Goal: Information Seeking & Learning: Learn about a topic

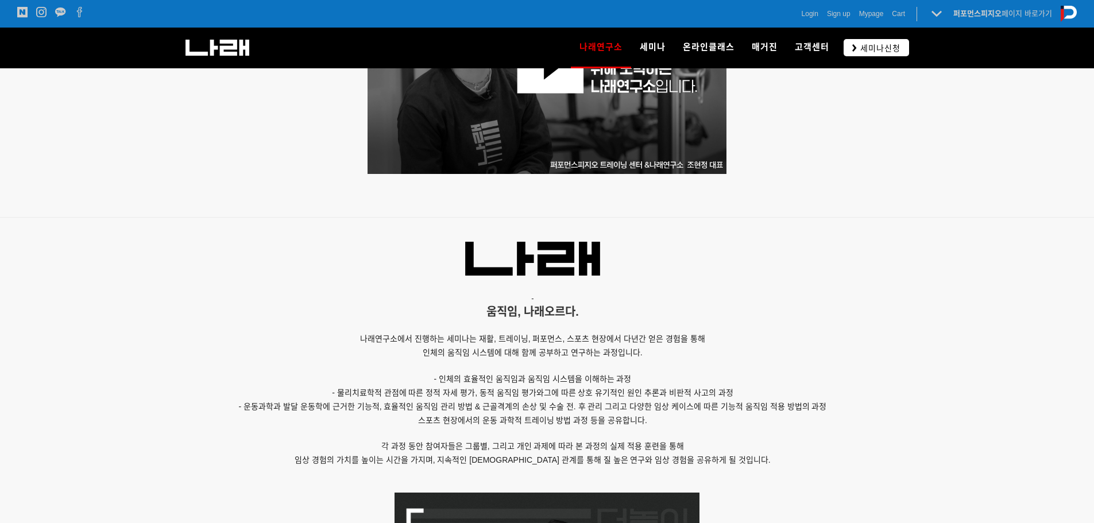
scroll to position [632, 0]
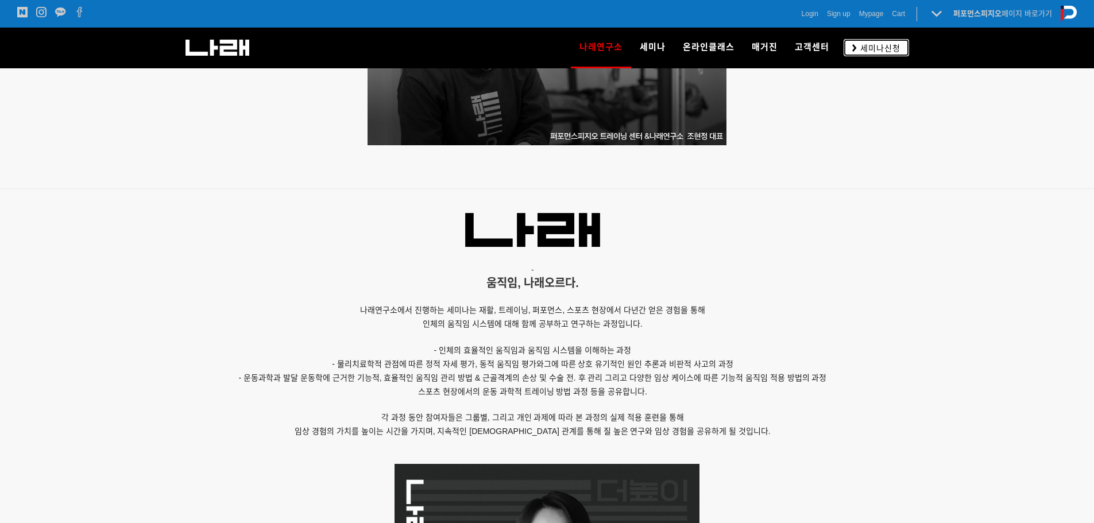
click at [874, 48] on span "세미나신청" at bounding box center [879, 47] width 44 height 11
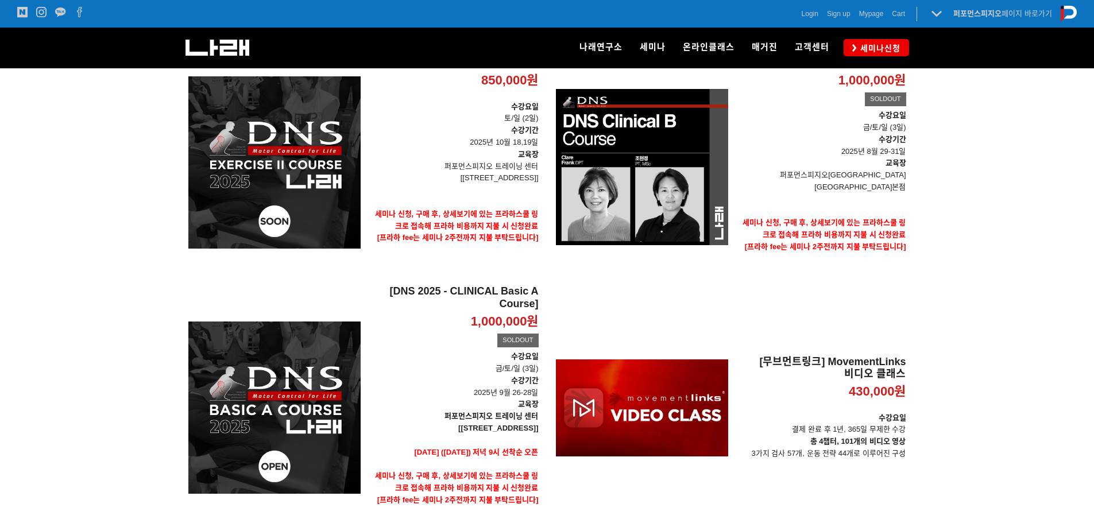
scroll to position [287, 0]
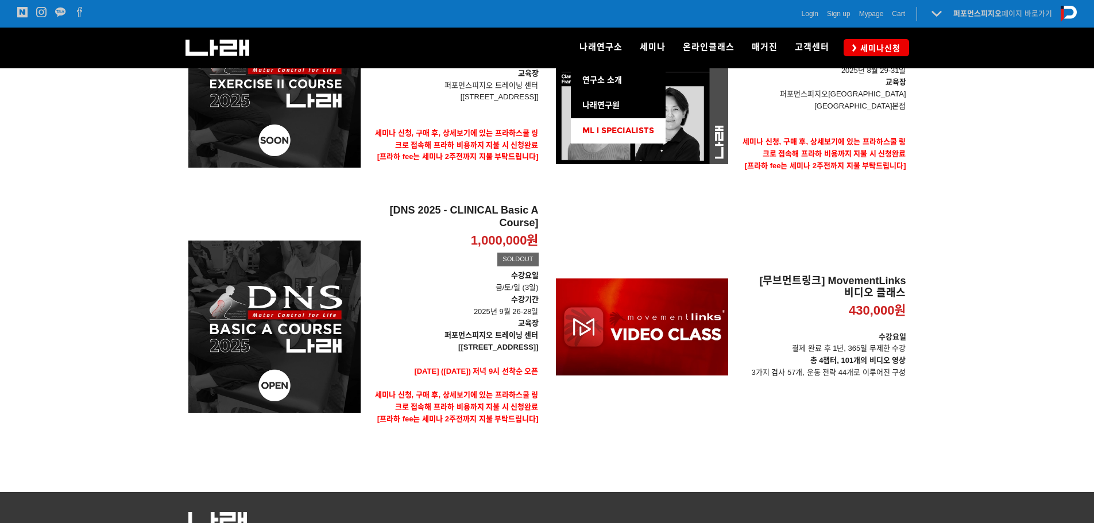
click at [610, 125] on link "ML l SPECIALISTS" at bounding box center [618, 130] width 95 height 25
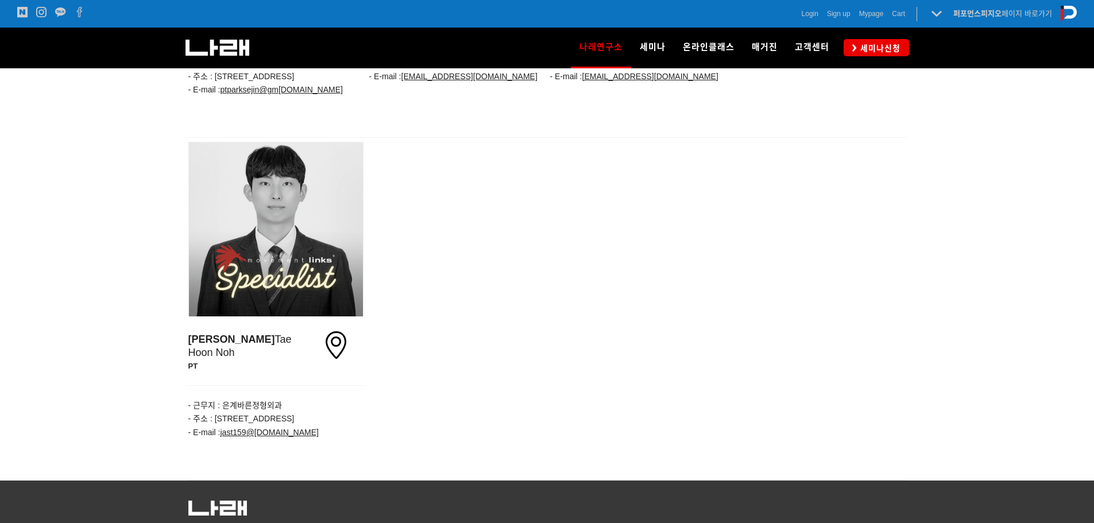
scroll to position [1772, 0]
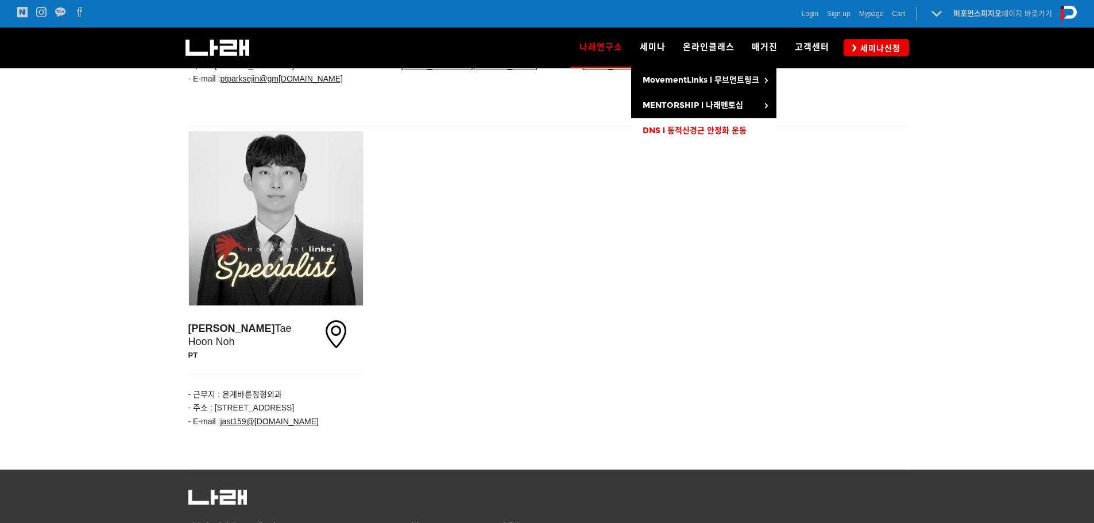
click at [703, 131] on span "DNS l 동적신경근 안정화 운동" at bounding box center [694, 131] width 104 height 10
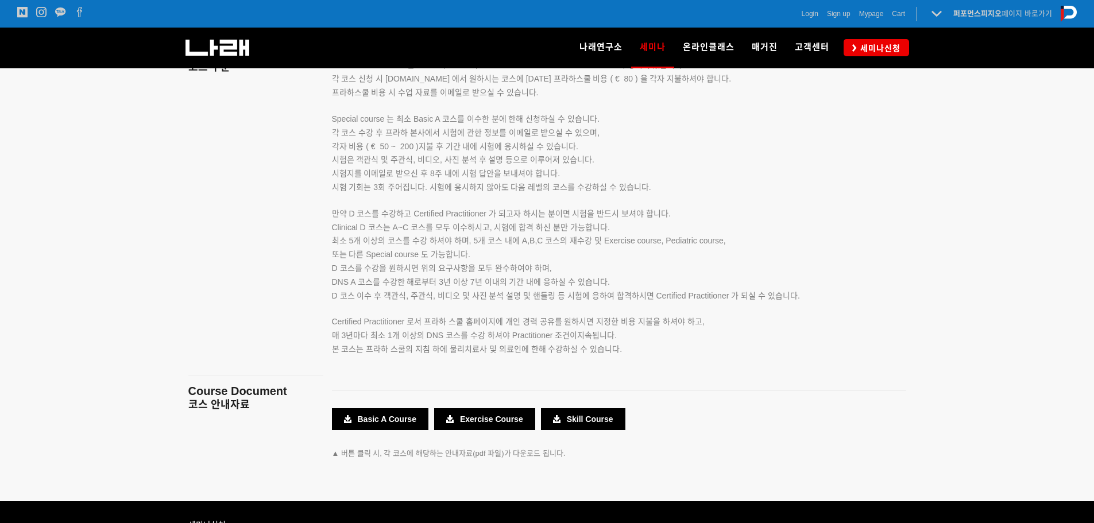
scroll to position [1786, 0]
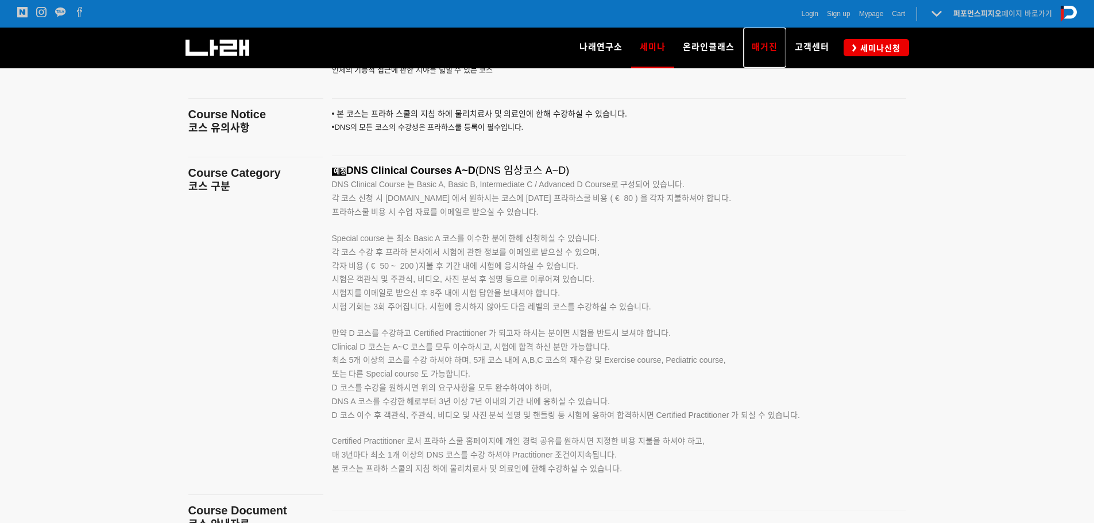
click at [754, 47] on span "매거진" at bounding box center [765, 47] width 26 height 10
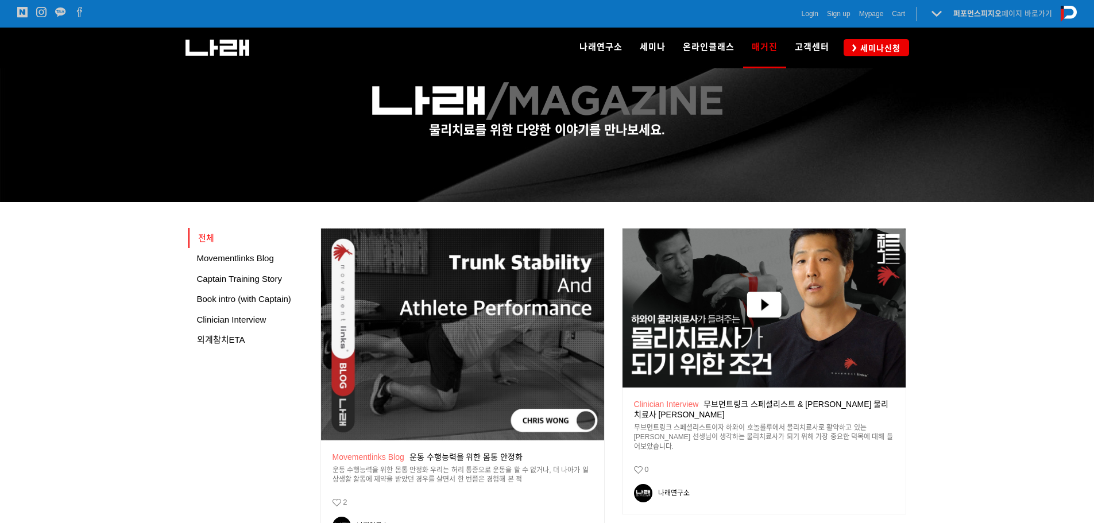
scroll to position [57, 0]
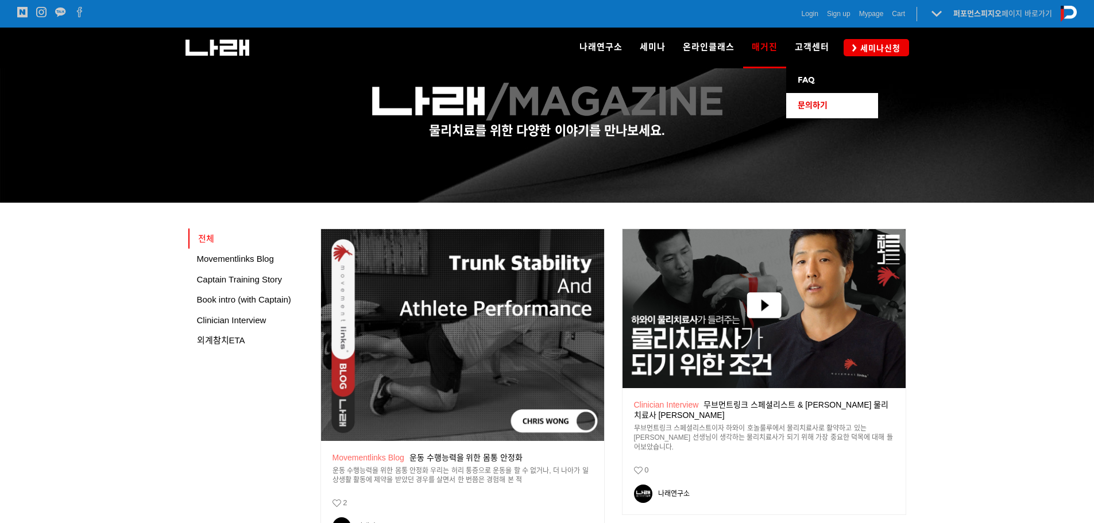
click at [809, 111] on link "문의하기" at bounding box center [832, 105] width 92 height 25
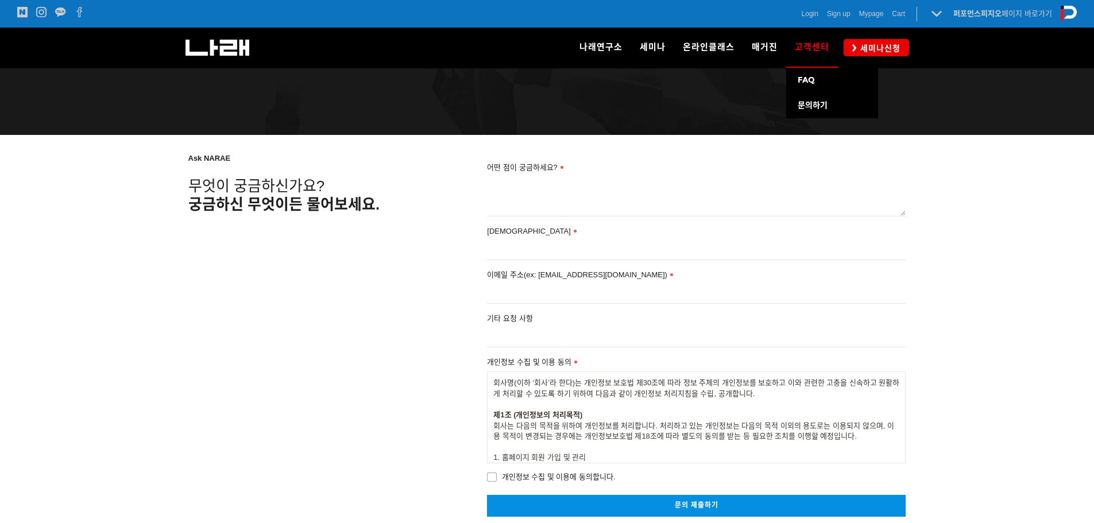
scroll to position [115, 0]
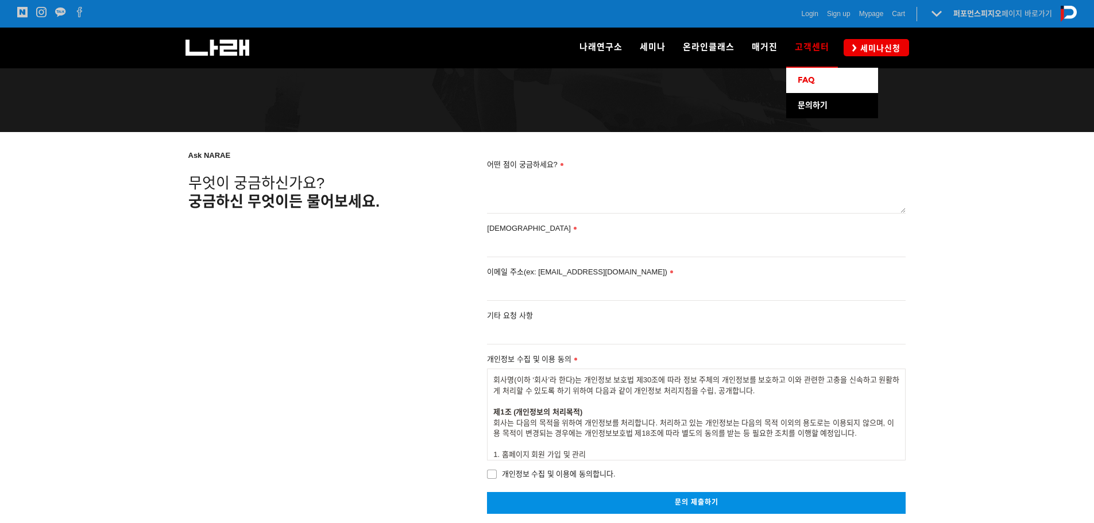
click at [811, 83] on span "FAQ" at bounding box center [805, 80] width 17 height 10
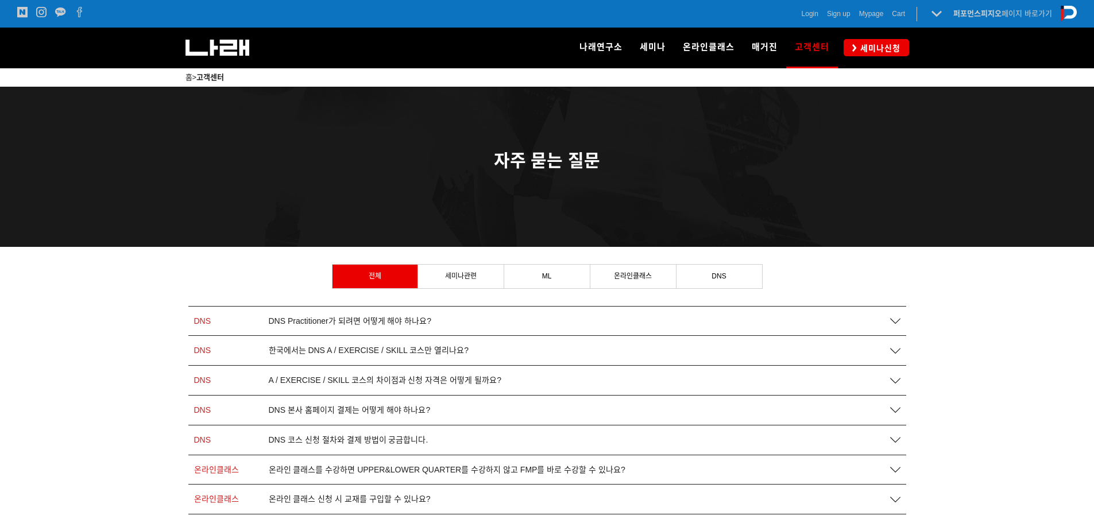
scroll to position [57, 0]
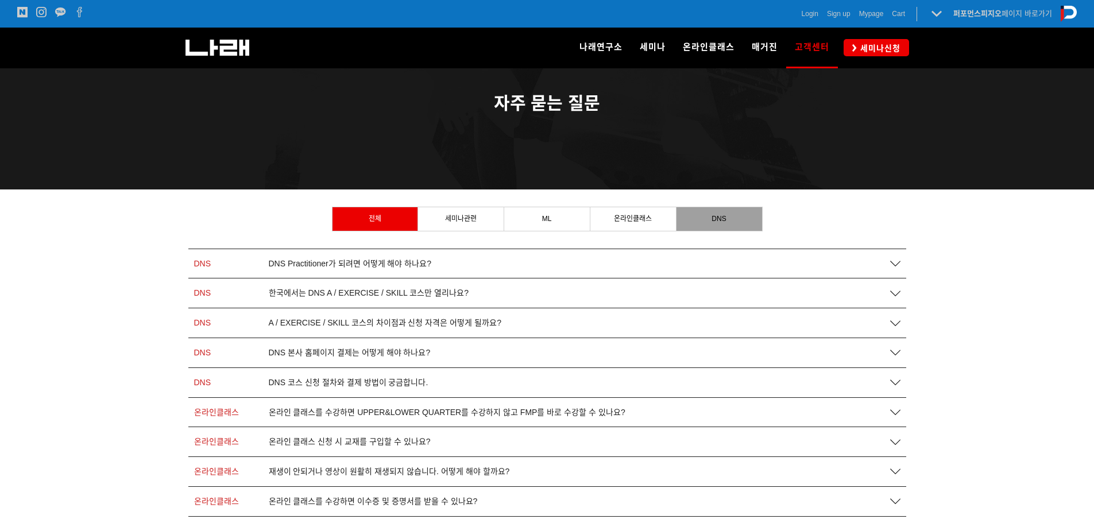
click at [710, 219] on link "DNS" at bounding box center [719, 218] width 86 height 23
